Goal: Find specific page/section: Find specific page/section

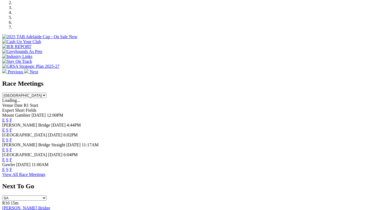
scroll to position [179, 0]
click at [12, 128] on link "F" at bounding box center [11, 130] width 2 height 5
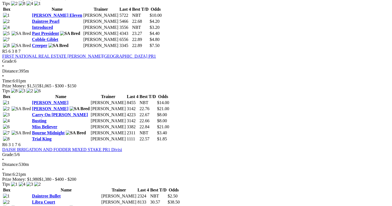
scroll to position [627, 0]
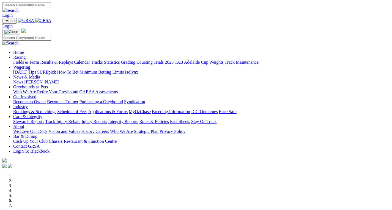
scroll to position [179, 0]
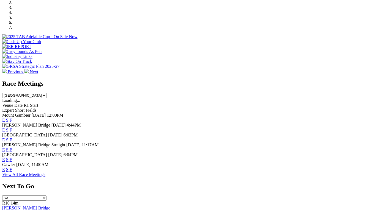
click at [12, 168] on link "F" at bounding box center [11, 170] width 2 height 5
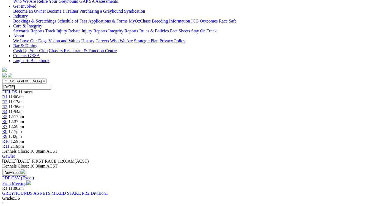
scroll to position [103, 0]
